Goal: Task Accomplishment & Management: Manage account settings

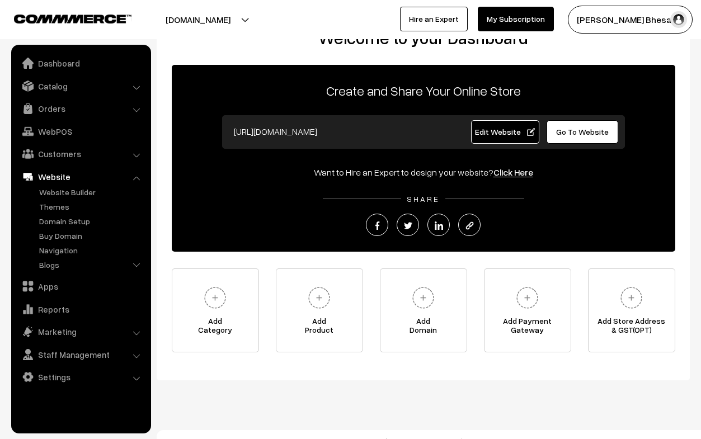
scroll to position [38, 0]
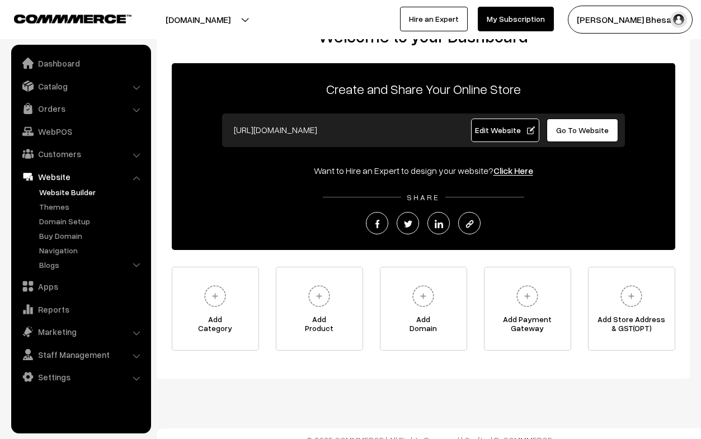
click at [79, 193] on link "Website Builder" at bounding box center [91, 192] width 111 height 12
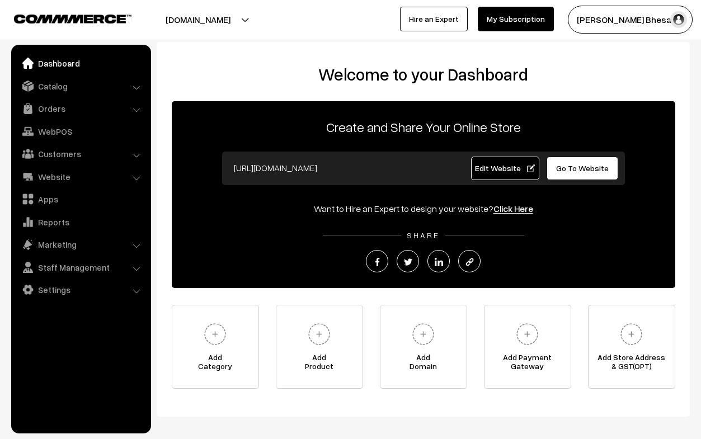
scroll to position [50, 0]
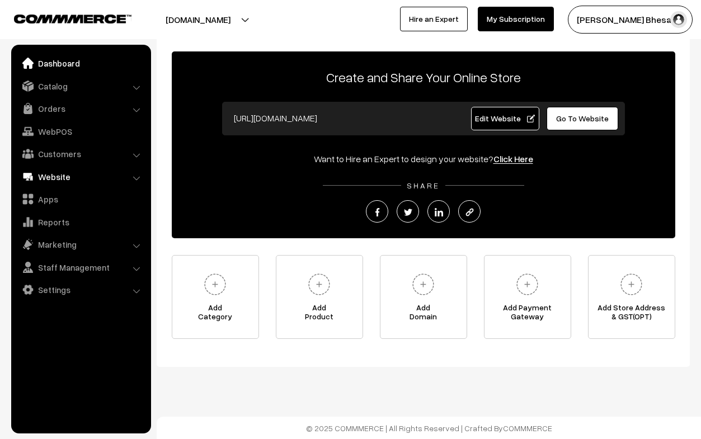
click at [67, 180] on link "Website" at bounding box center [80, 177] width 133 height 20
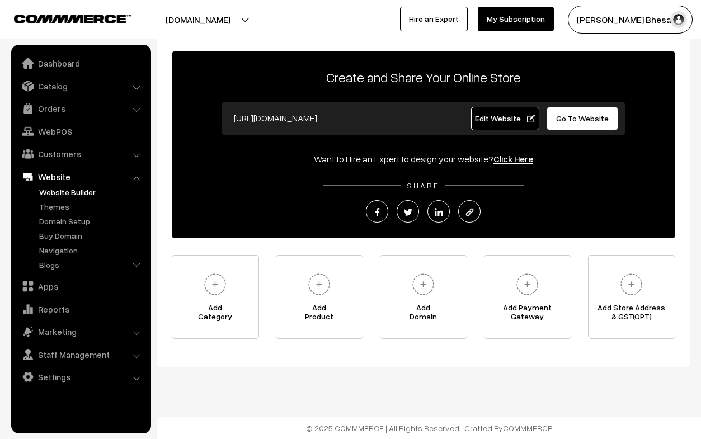
click at [68, 192] on link "Website Builder" at bounding box center [91, 192] width 111 height 12
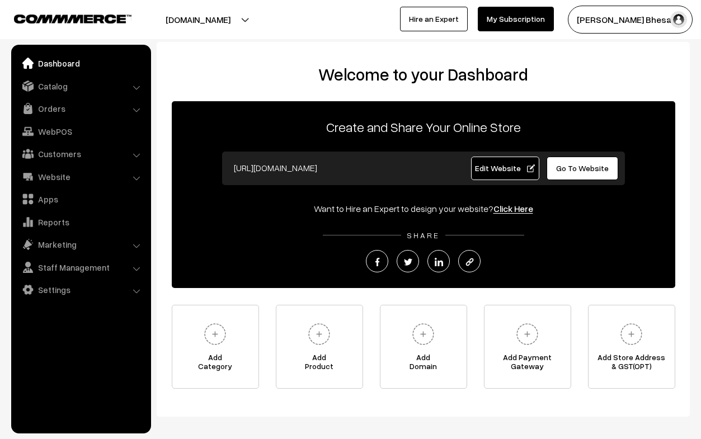
click at [499, 164] on span "Edit Website" at bounding box center [505, 168] width 60 height 10
click at [501, 170] on span "Edit Website" at bounding box center [505, 168] width 60 height 10
click at [46, 113] on link "Orders" at bounding box center [80, 108] width 133 height 20
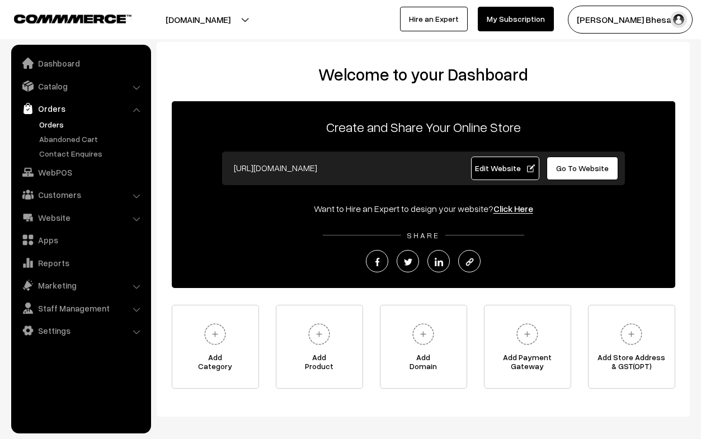
click at [51, 126] on link "Orders" at bounding box center [91, 125] width 111 height 12
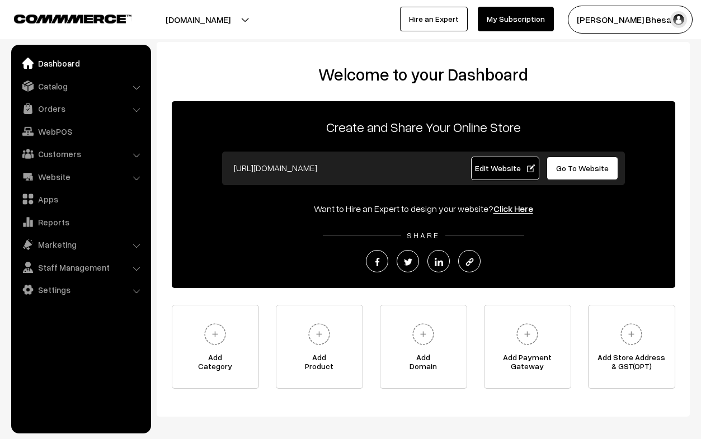
click at [513, 162] on link "Edit Website" at bounding box center [505, 168] width 68 height 23
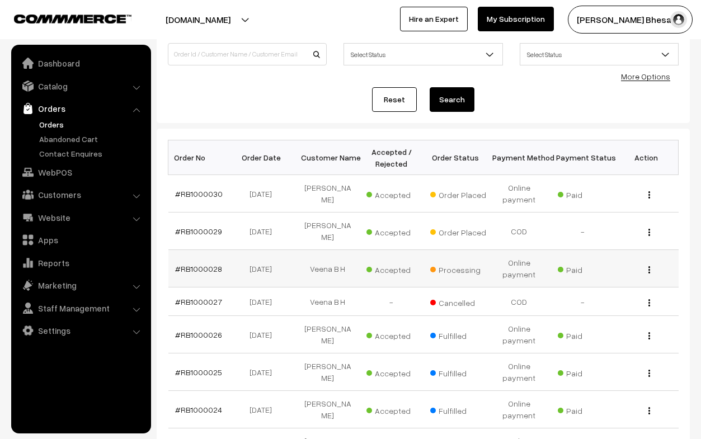
scroll to position [109, 0]
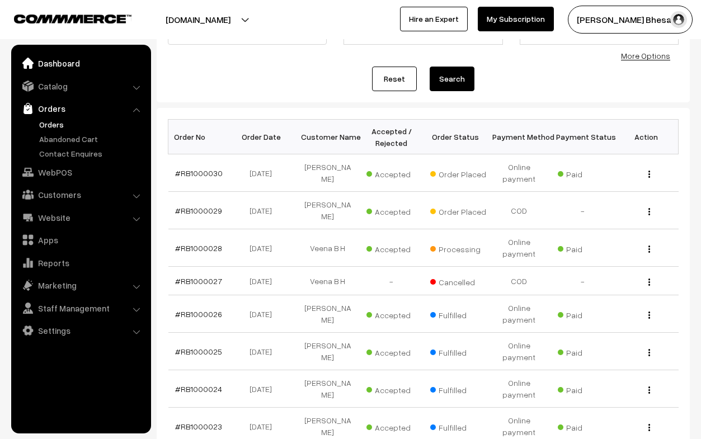
click at [72, 63] on link "Dashboard" at bounding box center [80, 63] width 133 height 20
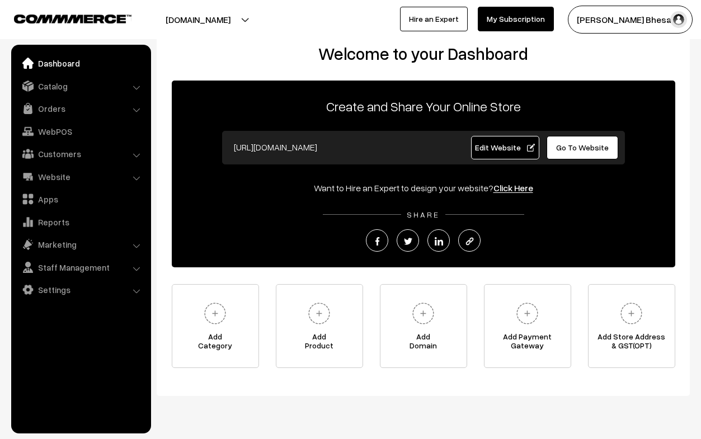
scroll to position [20, 0]
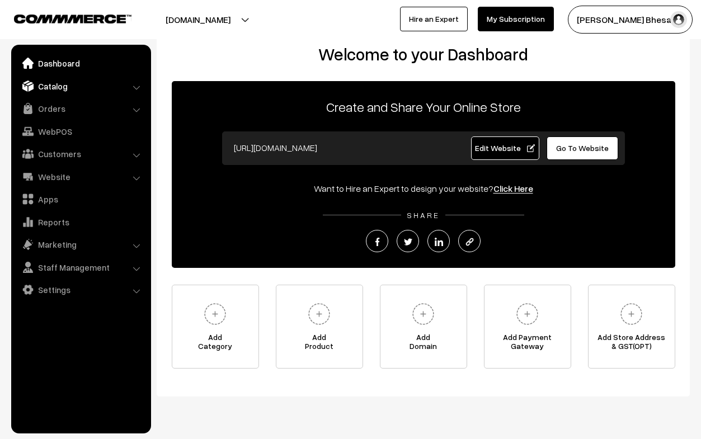
click at [49, 88] on link "Catalog" at bounding box center [80, 86] width 133 height 20
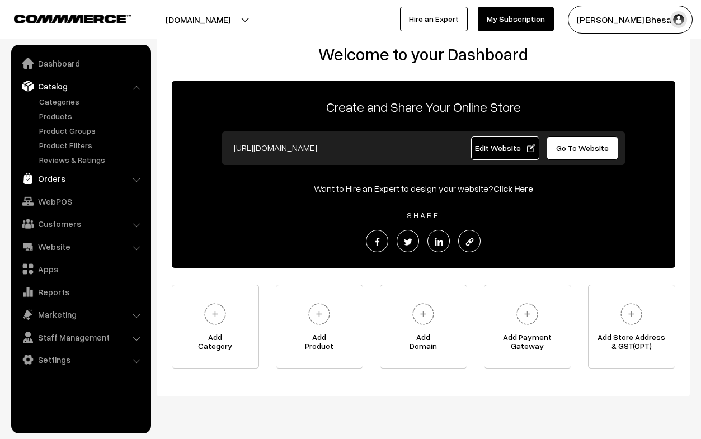
click at [60, 180] on link "Orders" at bounding box center [80, 178] width 133 height 20
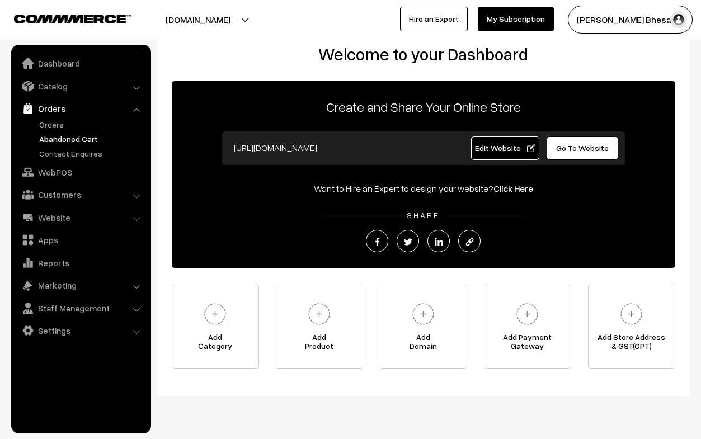
click at [88, 142] on link "Abandoned Cart" at bounding box center [91, 139] width 111 height 12
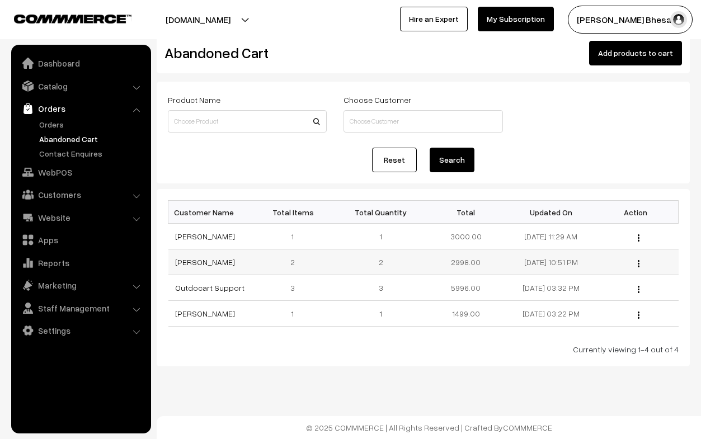
scroll to position [44, 0]
click at [636, 230] on div "View" at bounding box center [636, 236] width 72 height 12
click at [639, 234] on img "button" at bounding box center [639, 237] width 2 height 7
click at [603, 241] on link "View" at bounding box center [589, 253] width 95 height 25
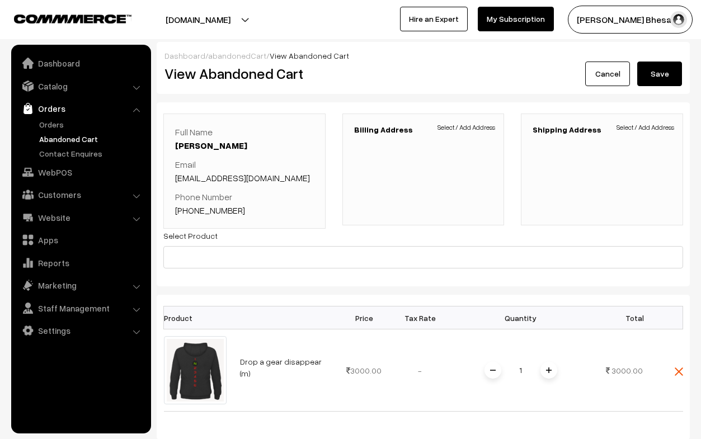
click at [600, 73] on link "Cancel" at bounding box center [607, 74] width 45 height 25
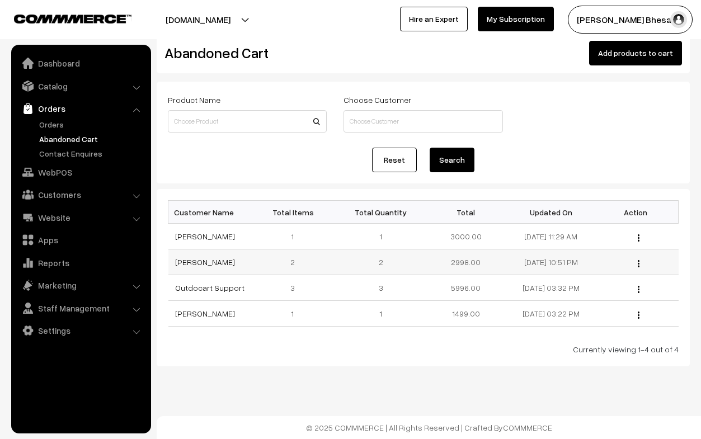
scroll to position [23, 0]
click at [134, 107] on li "Orders Orders" at bounding box center [81, 128] width 134 height 61
click at [137, 112] on li "Orders Orders" at bounding box center [81, 128] width 134 height 61
click at [138, 110] on li "Orders Orders" at bounding box center [81, 128] width 134 height 61
click at [638, 264] on img "button" at bounding box center [639, 263] width 2 height 7
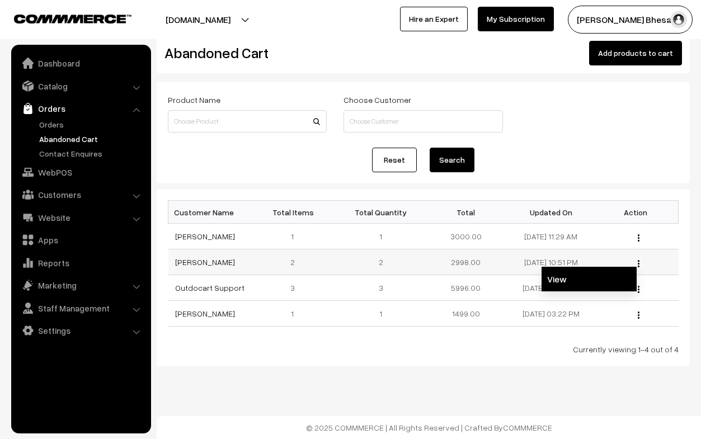
click at [602, 274] on link "View" at bounding box center [589, 279] width 95 height 25
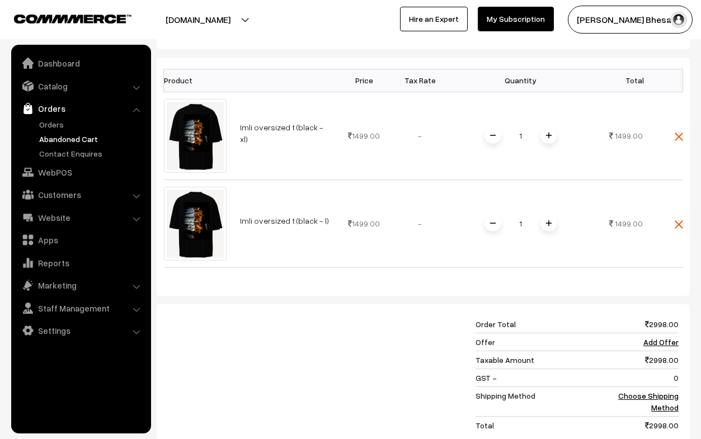
scroll to position [261, 0]
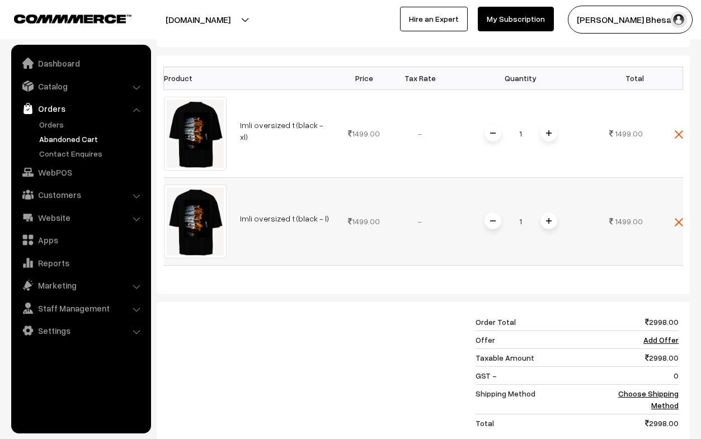
click at [492, 213] on span at bounding box center [492, 221] width 17 height 17
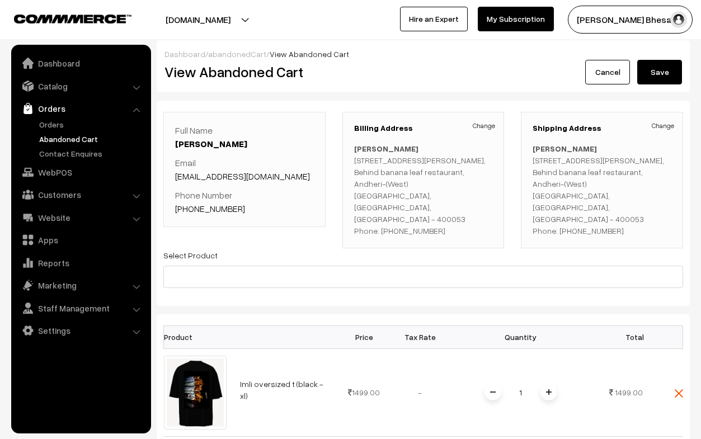
scroll to position [2, 0]
drag, startPoint x: 175, startPoint y: 172, endPoint x: 251, endPoint y: 186, distance: 77.9
click at [251, 186] on div "Full Name Vanshika Rawtani Email vanshika28r@gmail.com Phone Number +91 9833513…" at bounding box center [244, 168] width 162 height 115
copy div "[EMAIL_ADDRESS][DOMAIN_NAME]"
click at [62, 285] on link "Marketing" at bounding box center [80, 285] width 133 height 20
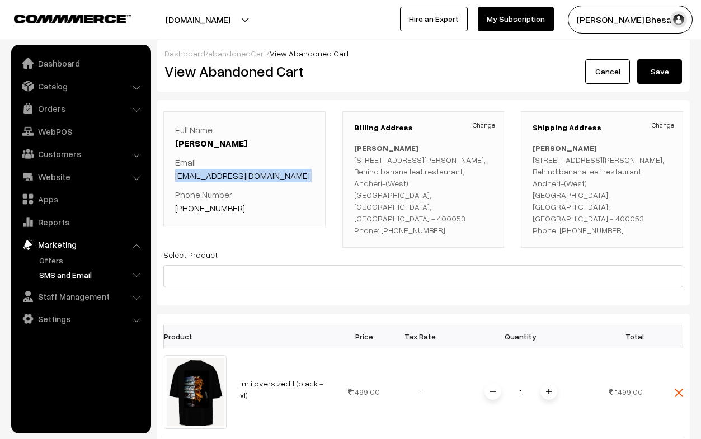
click at [60, 270] on link "SMS and Email" at bounding box center [91, 275] width 111 height 12
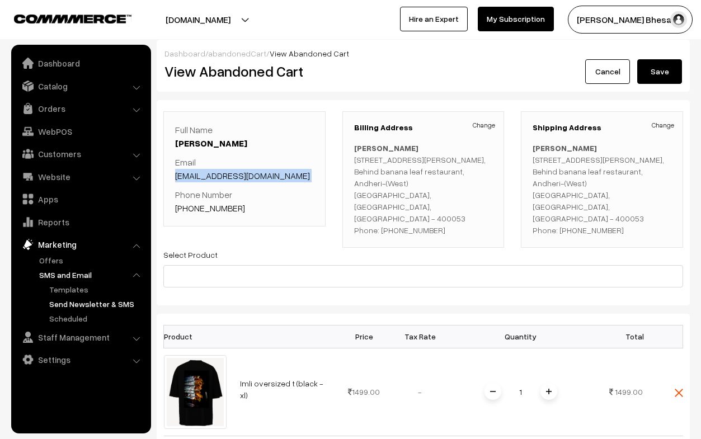
click at [67, 308] on link "Send Newsletter & SMS" at bounding box center [96, 304] width 101 height 12
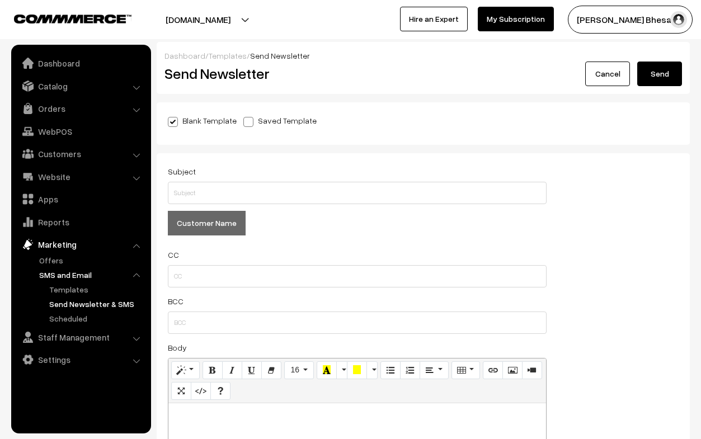
scroll to position [44, 0]
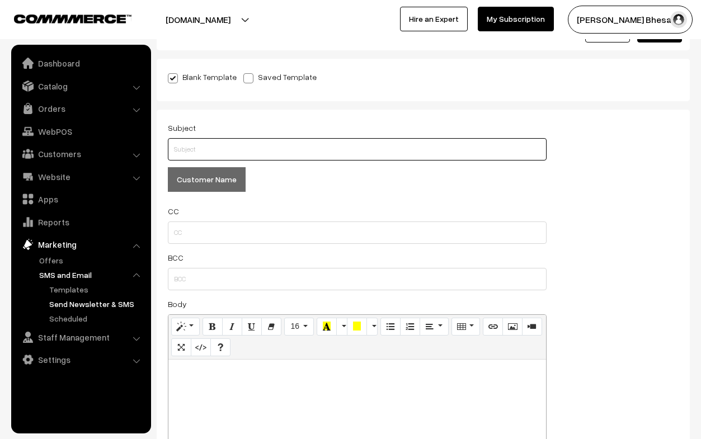
click at [208, 145] on input "text" at bounding box center [357, 149] width 379 height 22
type input "hi"
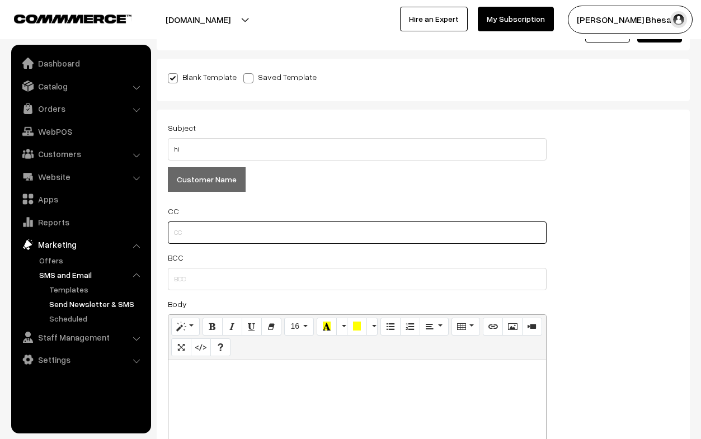
click at [213, 241] on input "text" at bounding box center [357, 233] width 379 height 22
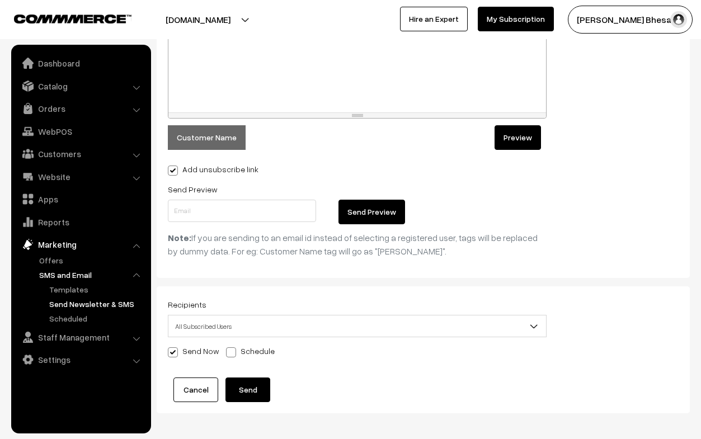
scroll to position [478, 0]
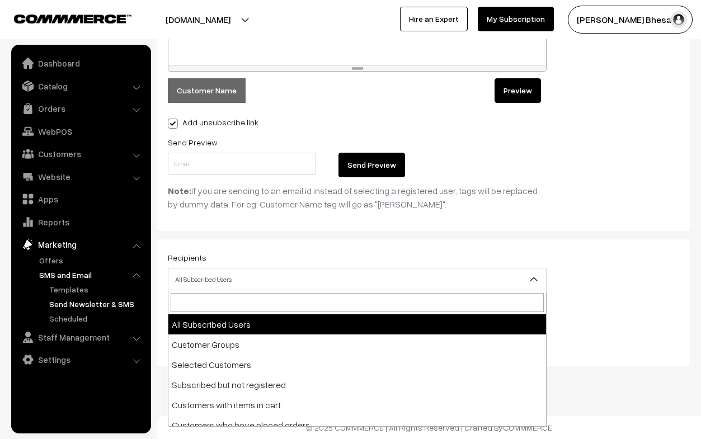
click at [213, 275] on span "All Subscribed Users" at bounding box center [357, 280] width 378 height 20
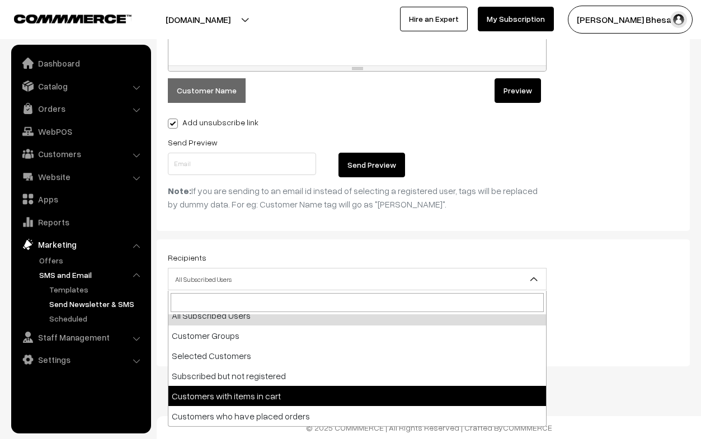
scroll to position [0, 0]
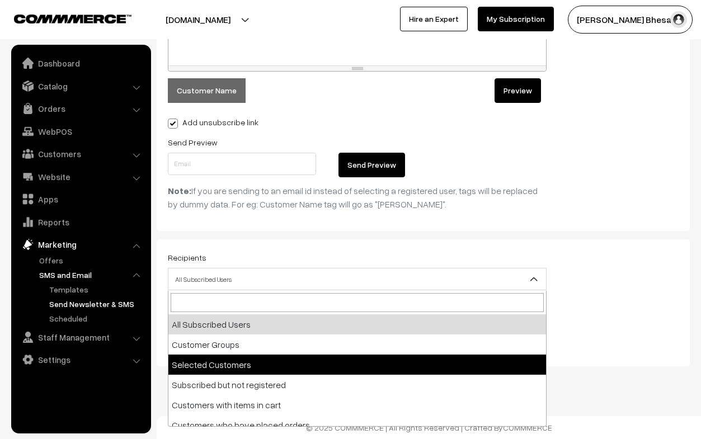
select select "3"
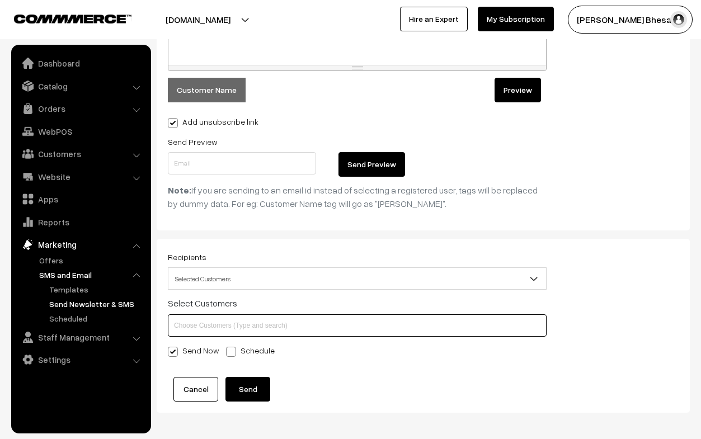
click at [222, 330] on input at bounding box center [357, 325] width 379 height 22
paste input "[EMAIL_ADDRESS][DOMAIN_NAME]"
type input "[EMAIL_ADDRESS][DOMAIN_NAME]"
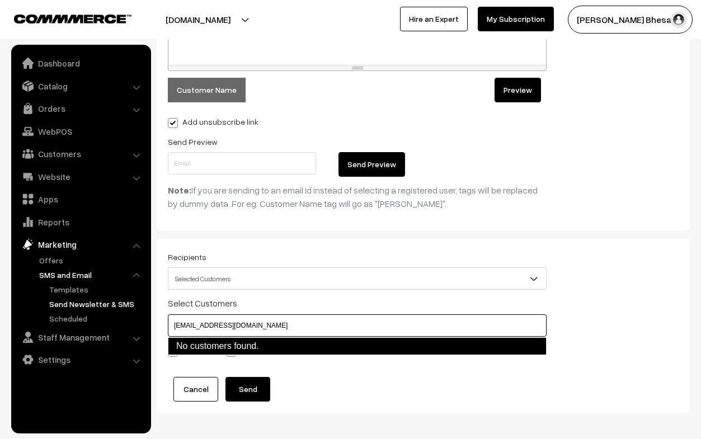
click at [305, 351] on link "No customers found." at bounding box center [357, 346] width 379 height 18
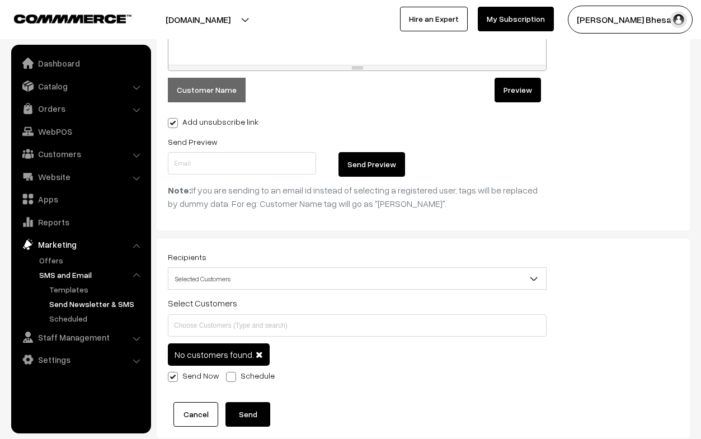
click at [256, 356] on span at bounding box center [259, 354] width 7 height 9
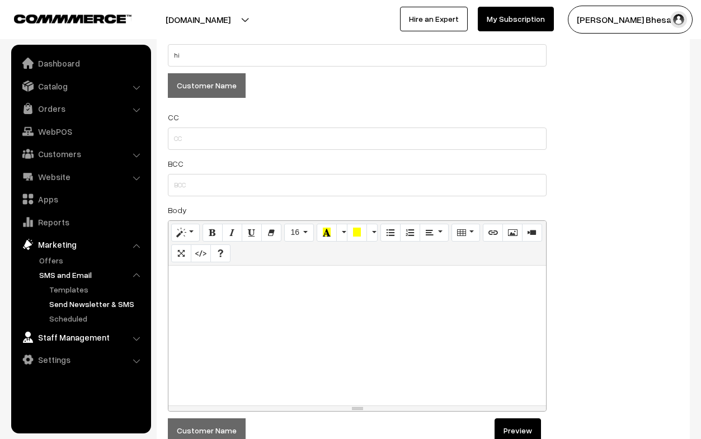
scroll to position [146, 0]
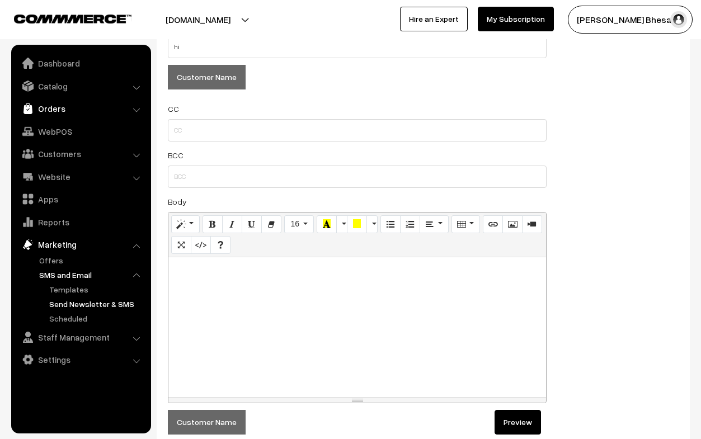
click at [55, 109] on link "Orders" at bounding box center [80, 108] width 133 height 20
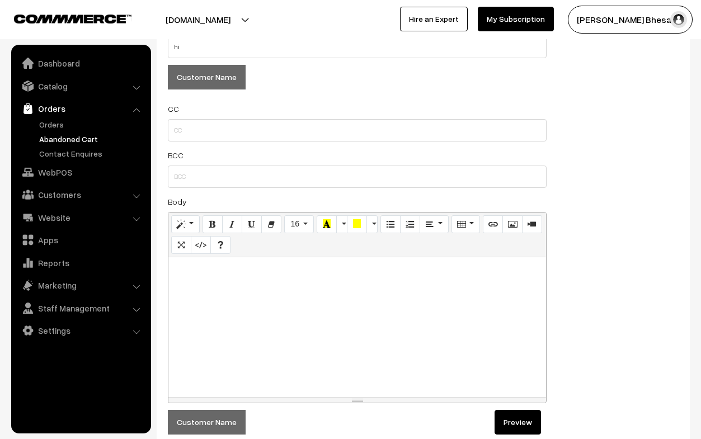
click at [63, 142] on link "Abandoned Cart" at bounding box center [91, 139] width 111 height 12
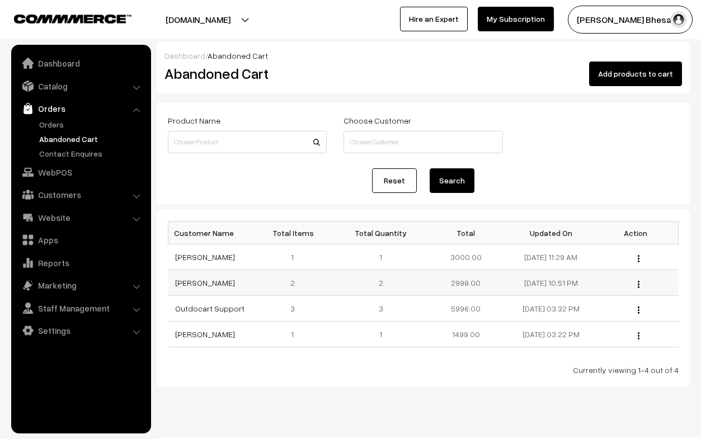
click at [638, 284] on img "button" at bounding box center [639, 284] width 2 height 7
click at [609, 296] on link "View" at bounding box center [589, 300] width 95 height 25
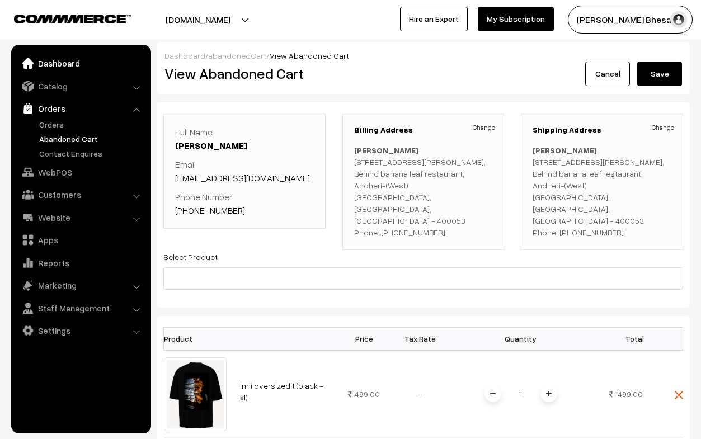
click at [58, 68] on link "Dashboard" at bounding box center [80, 63] width 133 height 20
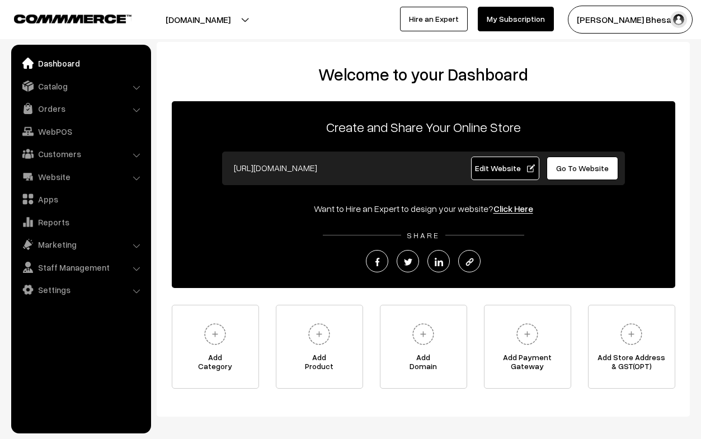
click at [511, 168] on span "Edit Website" at bounding box center [505, 168] width 60 height 10
